Goal: Check status: Check status

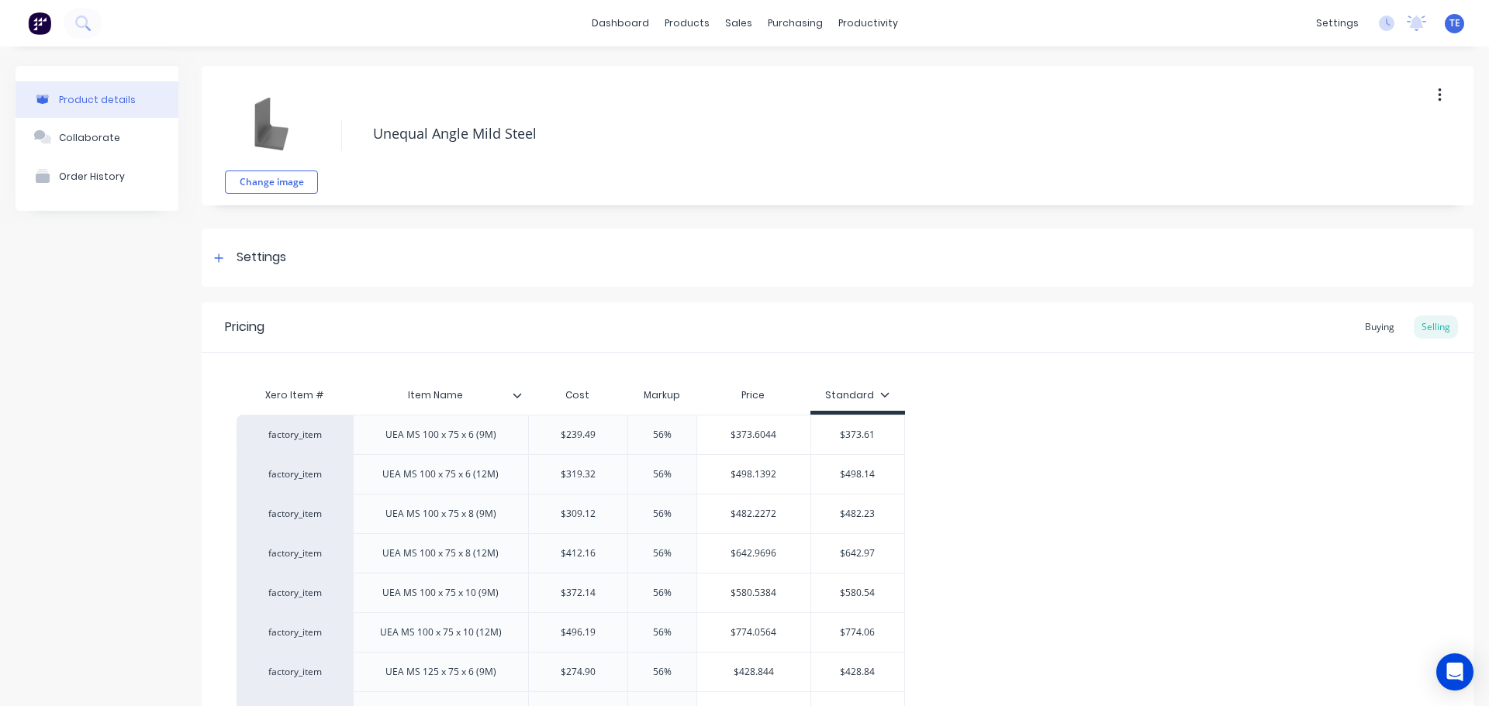
type textarea "x"
click at [756, 78] on link "Sales Orders" at bounding box center [814, 73] width 205 height 31
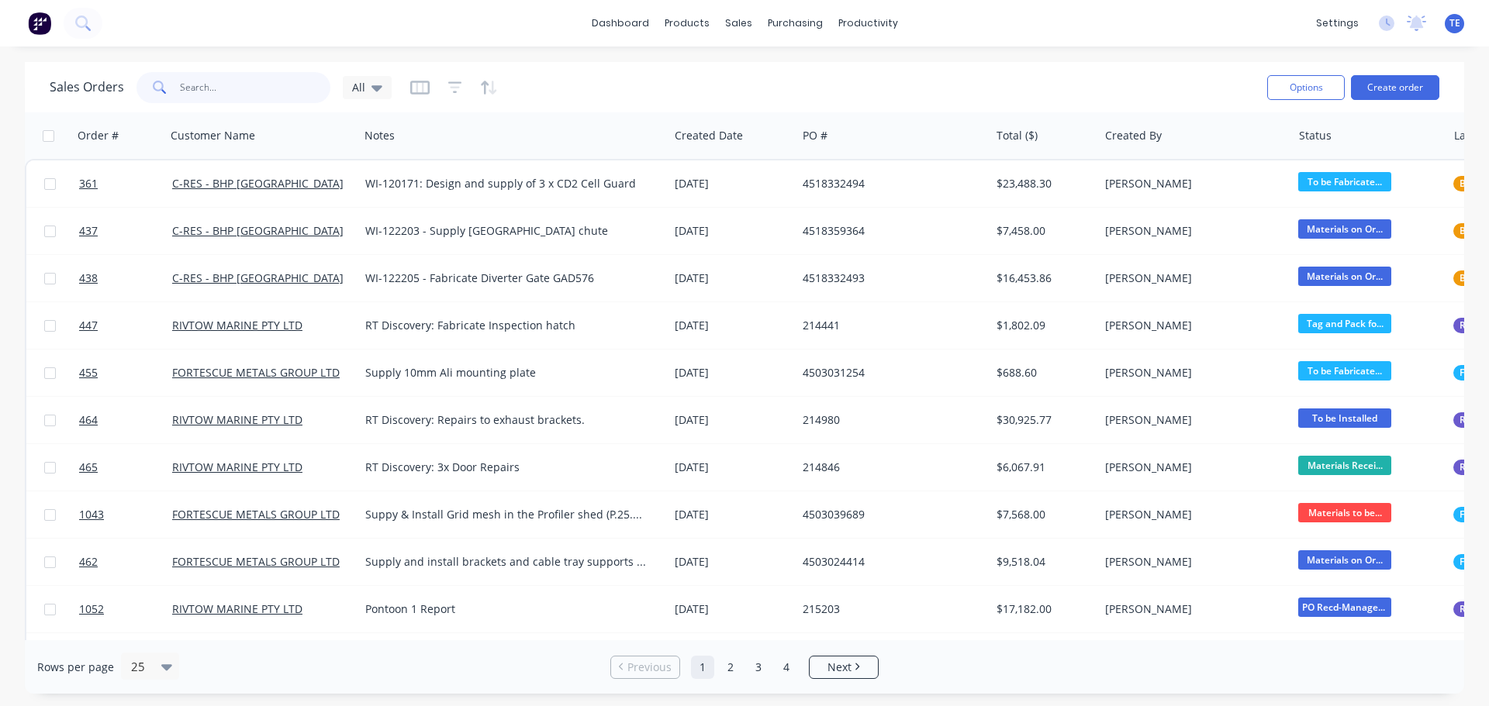
click at [258, 88] on input "text" at bounding box center [255, 87] width 151 height 31
type input "1039"
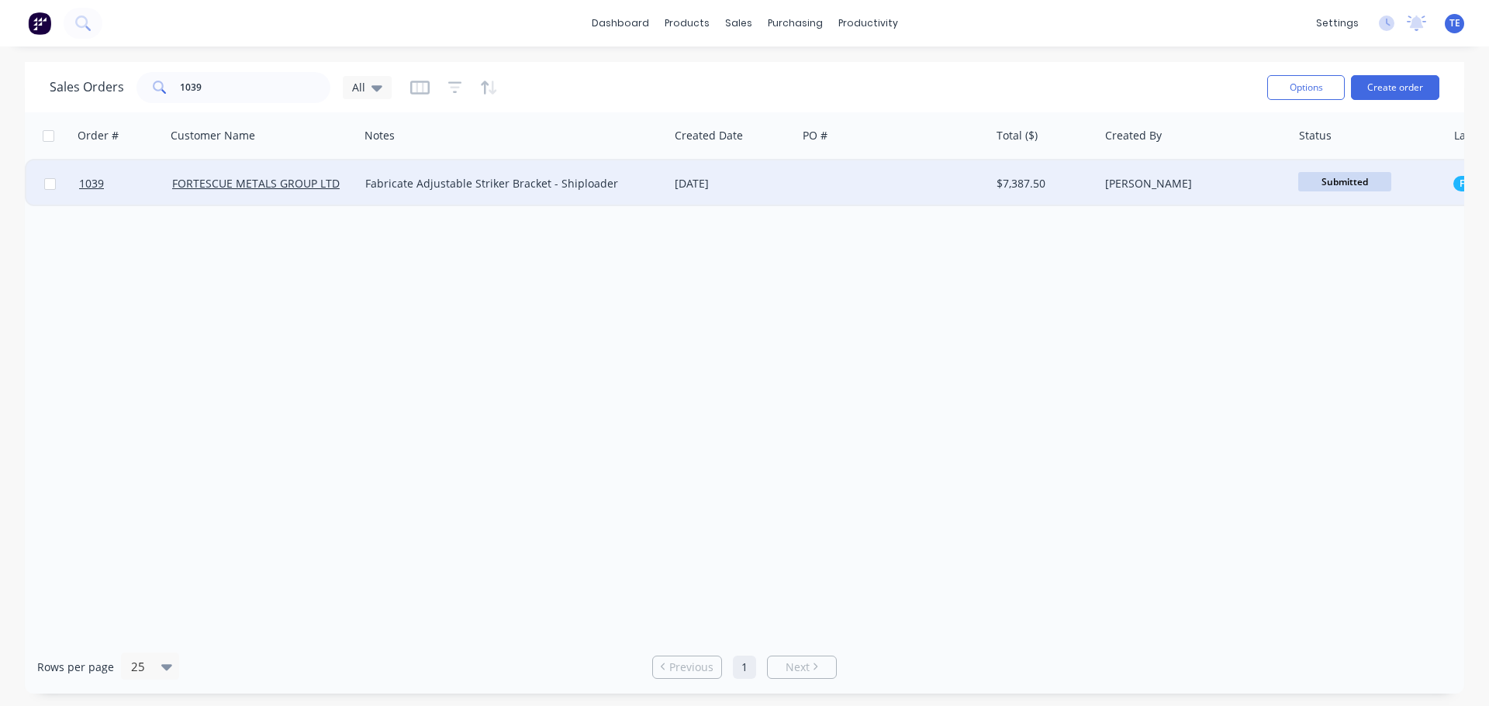
click at [456, 177] on div "Fabricate Adjustable Striker Bracket - Shiploader" at bounding box center [506, 184] width 282 height 16
click at [744, 188] on div "[DATE]" at bounding box center [733, 184] width 116 height 16
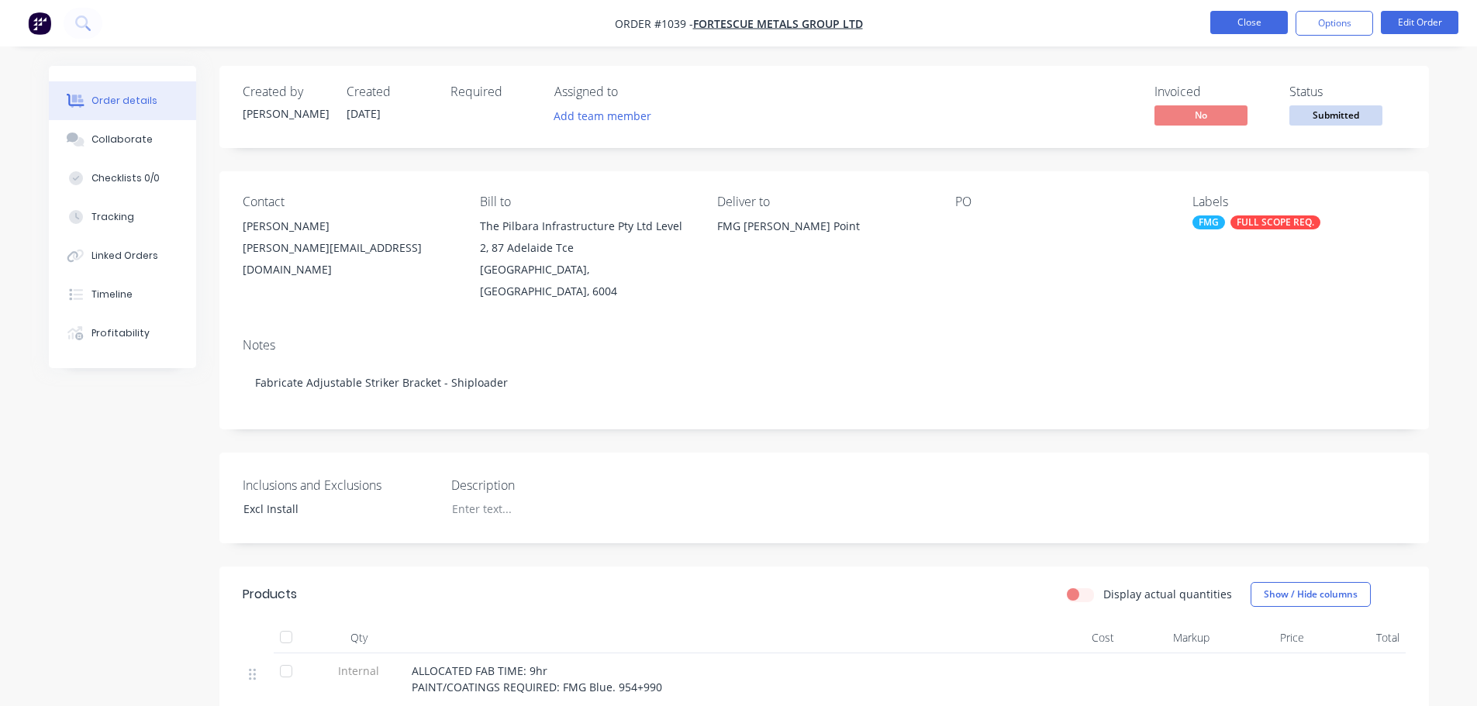
click at [1254, 24] on button "Close" at bounding box center [1249, 22] width 78 height 23
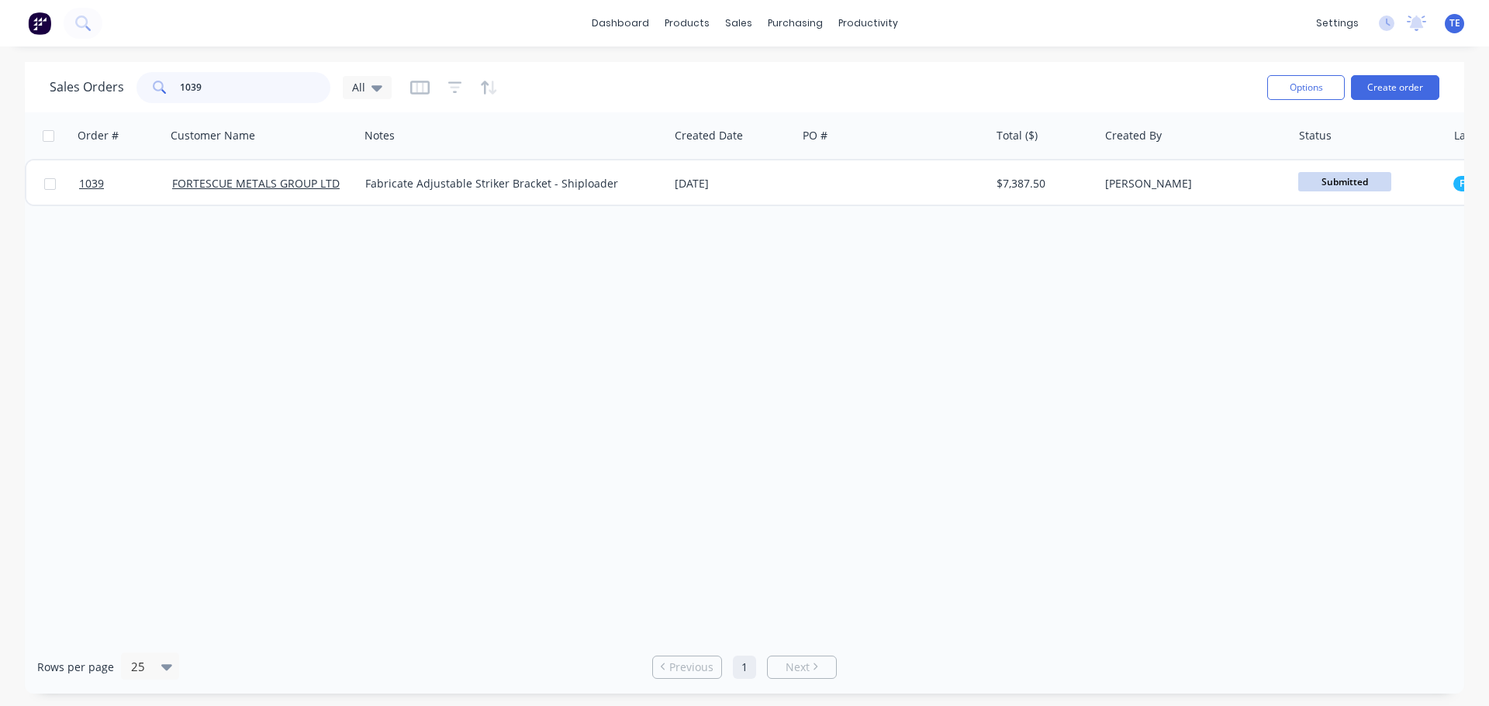
drag, startPoint x: 159, startPoint y: 94, endPoint x: 51, endPoint y: 94, distance: 107.8
click at [51, 94] on div "Sales Orders 1039 All" at bounding box center [221, 87] width 342 height 31
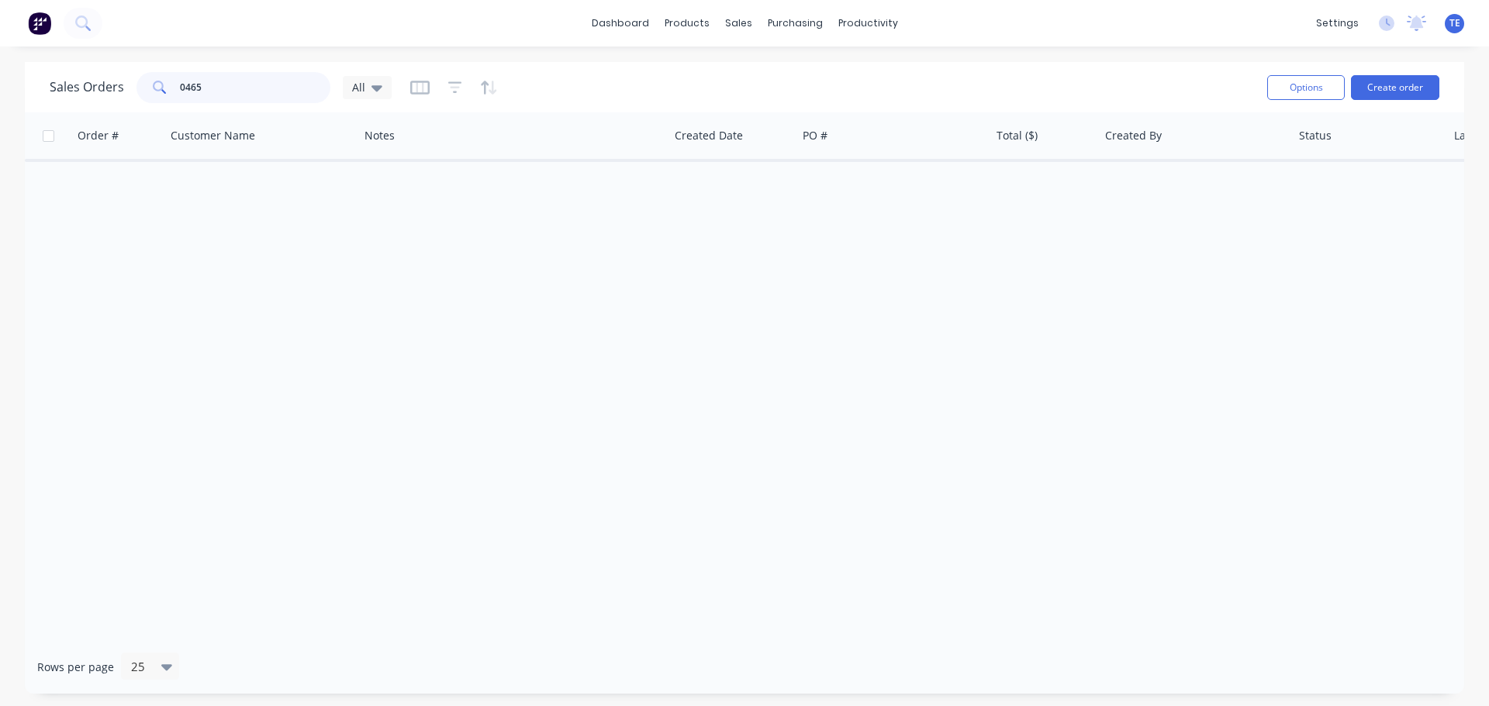
click at [186, 82] on input "0465" at bounding box center [255, 87] width 151 height 31
type input "465"
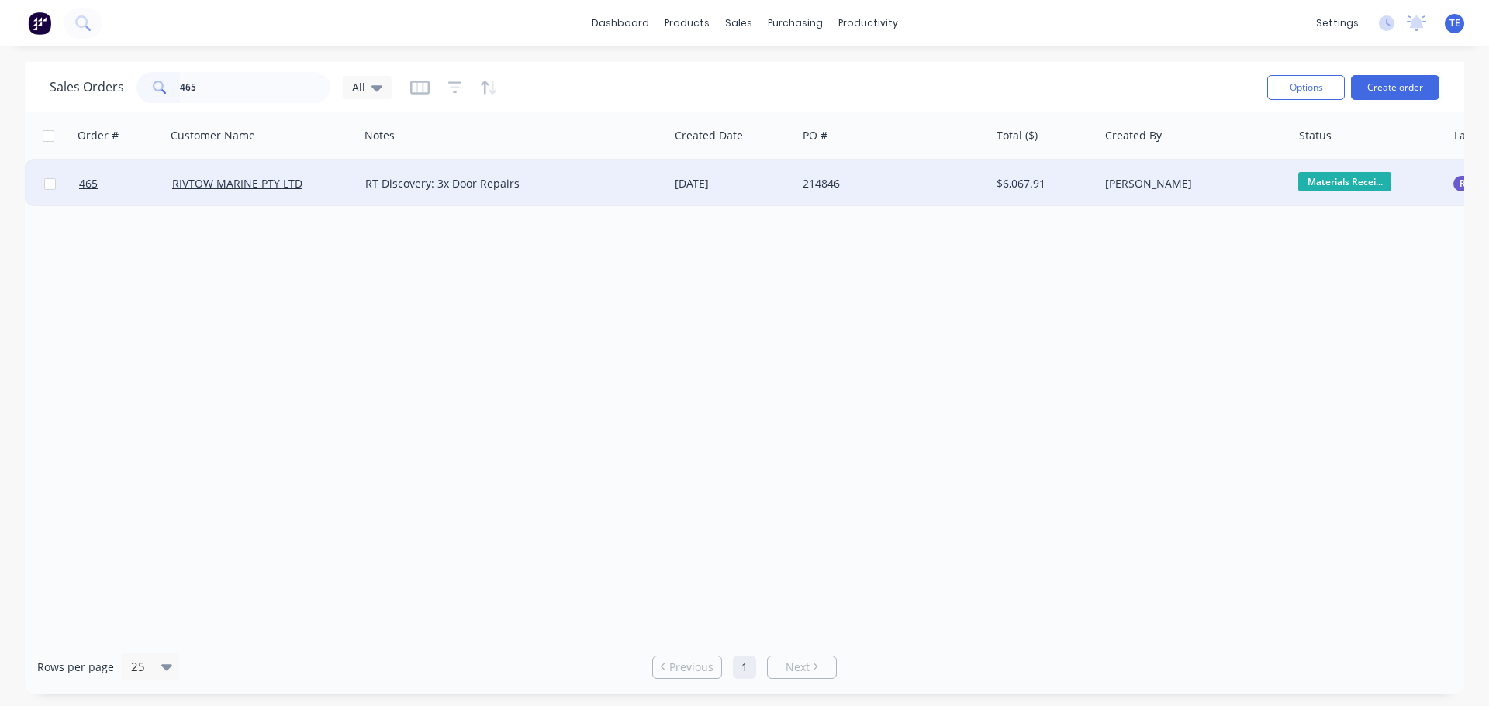
click at [320, 188] on div "RIVTOW MARINE PTY LTD" at bounding box center [258, 184] width 172 height 16
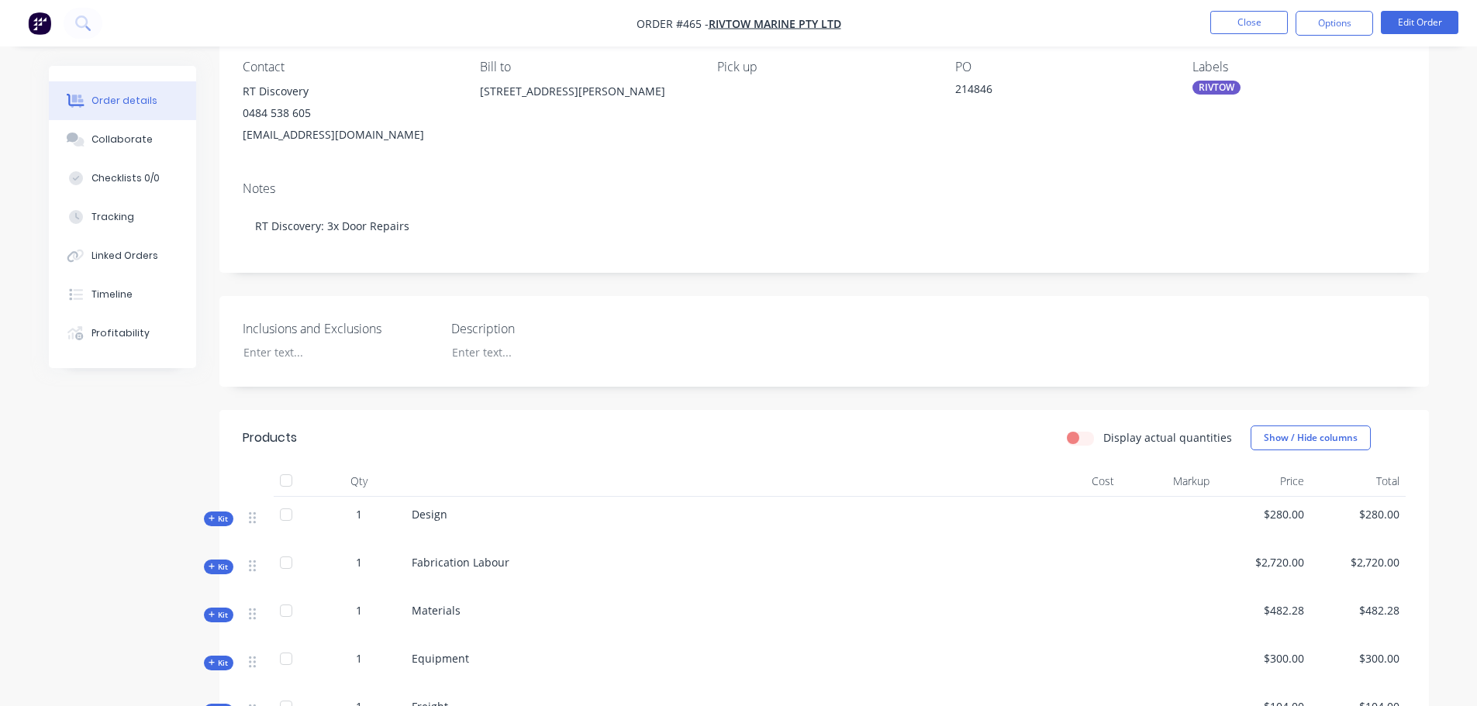
scroll to position [490, 0]
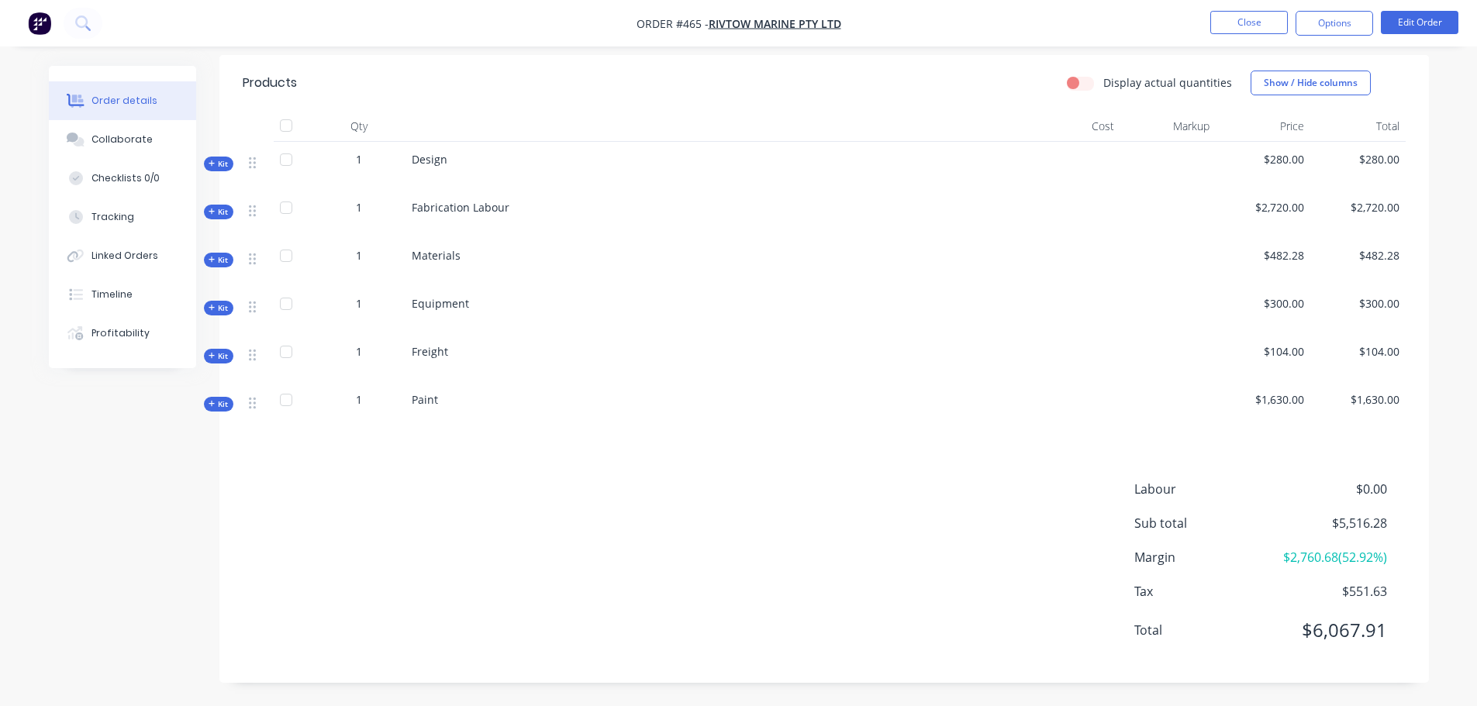
click at [213, 404] on icon at bounding box center [212, 404] width 6 height 6
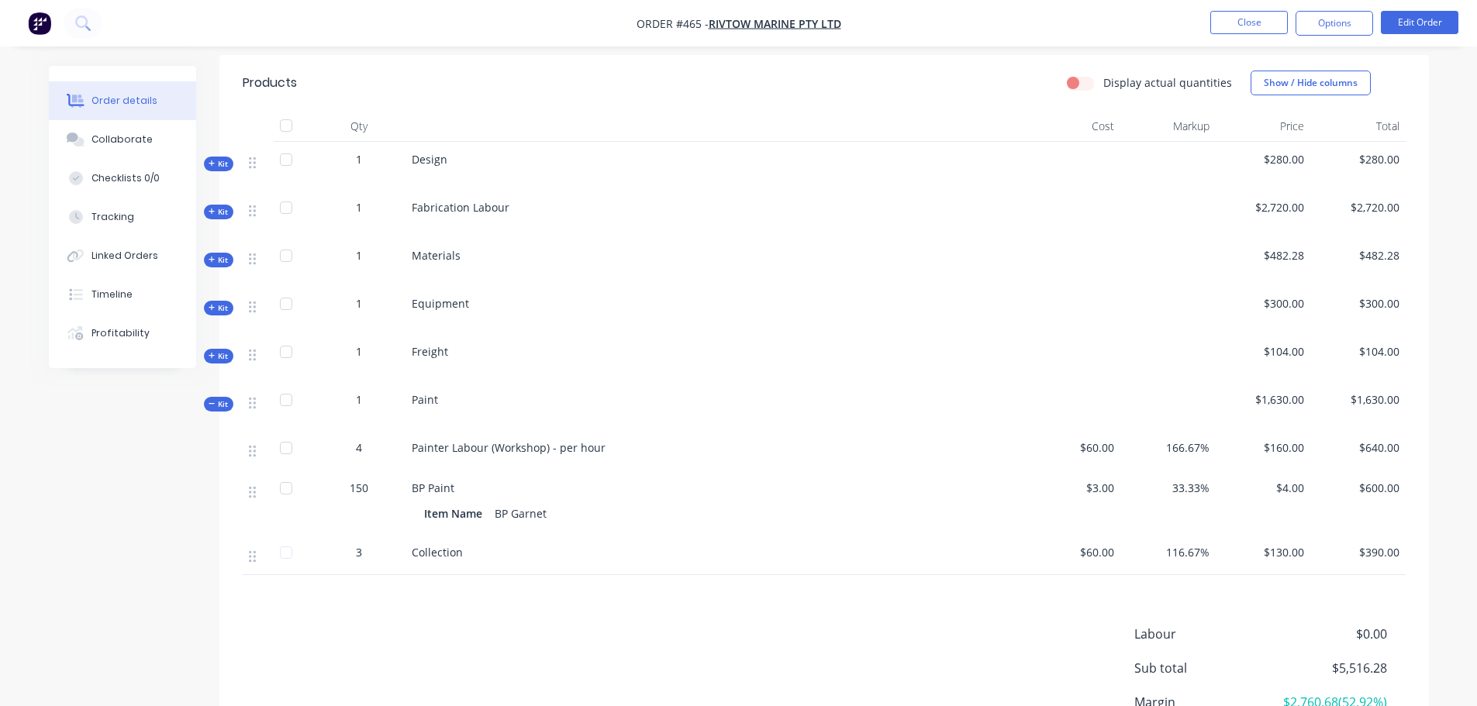
click at [213, 404] on icon at bounding box center [212, 404] width 6 height 1
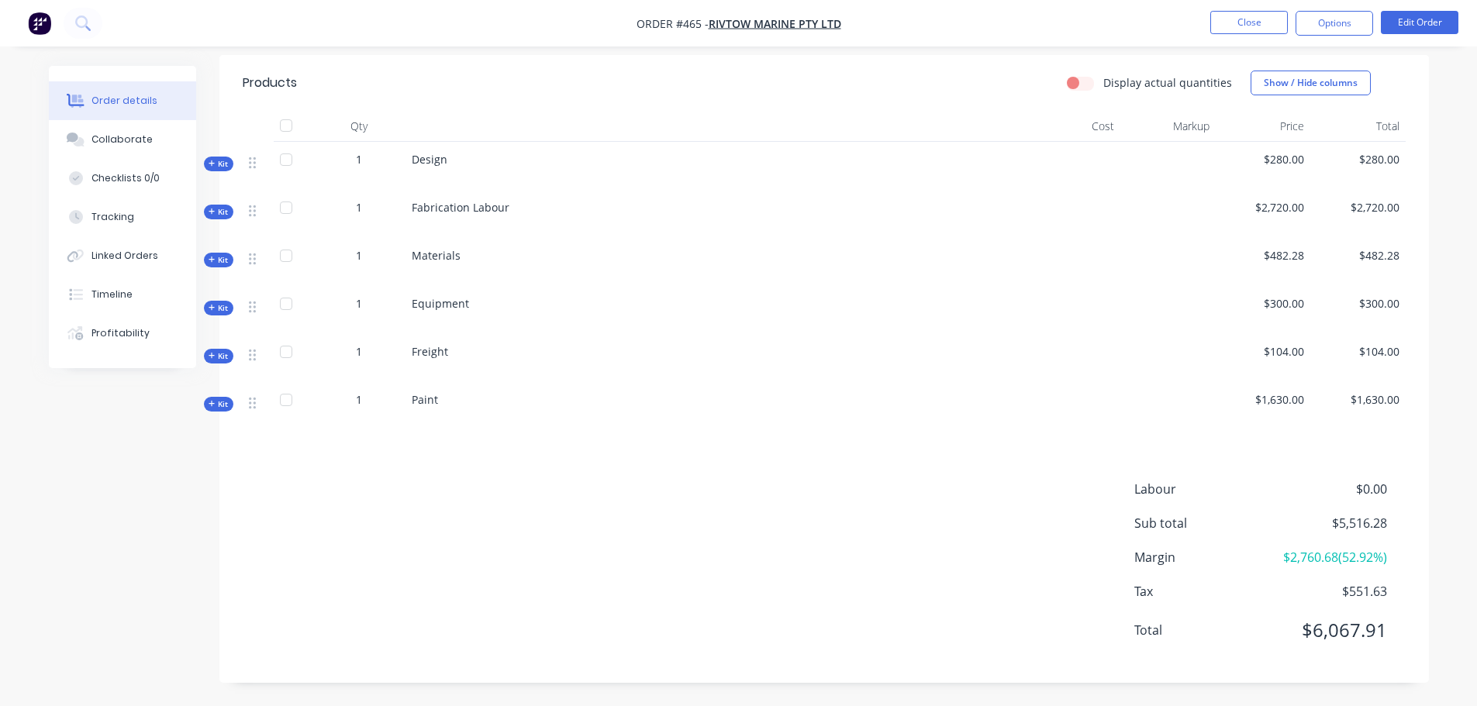
scroll to position [0, 0]
